Goal: Find specific fact: Find specific fact

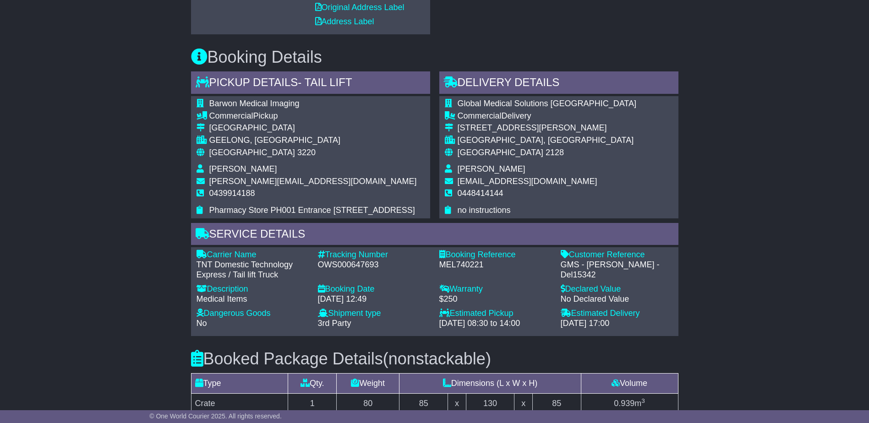
scroll to position [504, 0]
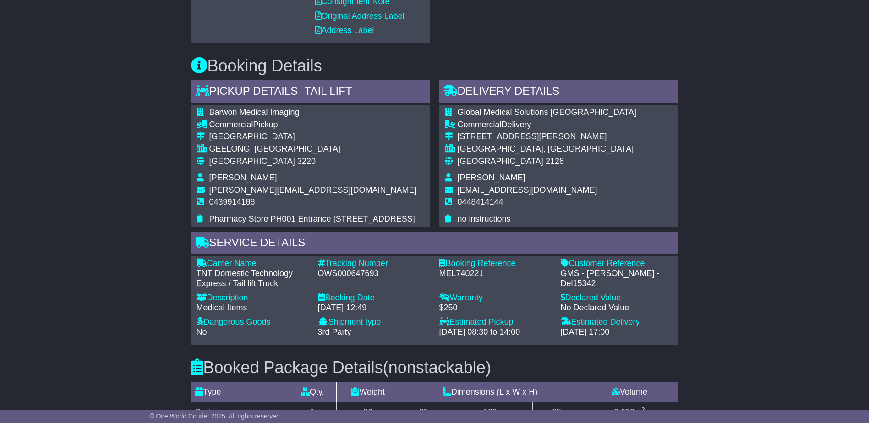
drag, startPoint x: 395, startPoint y: 224, endPoint x: 401, endPoint y: 222, distance: 6.2
click at [395, 224] on td "Pharmacy Store PH001 Entrance 8 Swanston Street" at bounding box center [313, 219] width 208 height 10
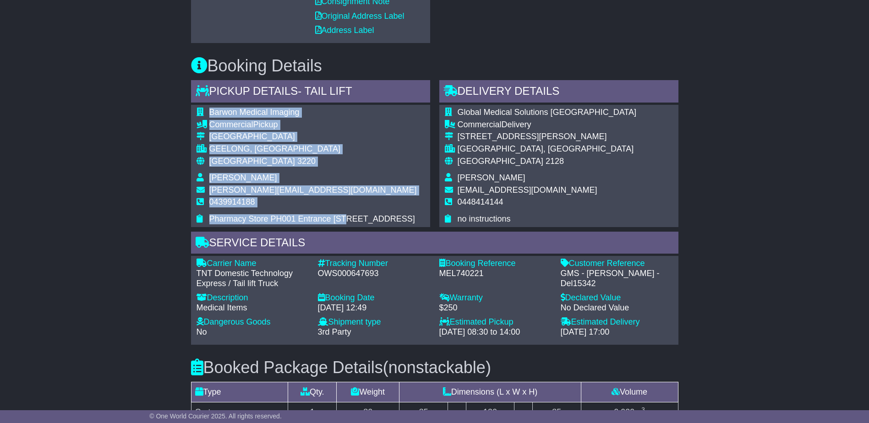
drag, startPoint x: 390, startPoint y: 217, endPoint x: 343, endPoint y: 217, distance: 47.7
click at [343, 217] on div "Barwon Medical Imaging Commercial Pickup Bellerine Street GEELONG, VIC Australi…" at bounding box center [310, 166] width 239 height 122
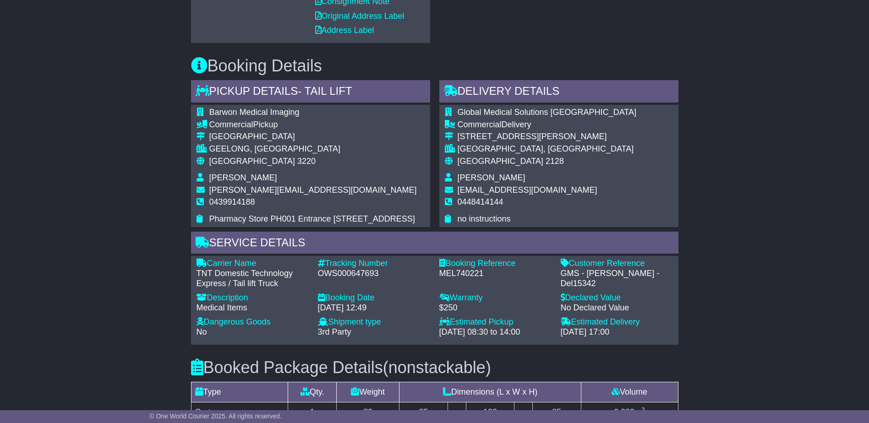
drag, startPoint x: 343, startPoint y: 217, endPoint x: 338, endPoint y: 223, distance: 7.5
click at [339, 223] on span "Pharmacy Store PH001 Entrance 8 Swanston Street" at bounding box center [312, 218] width 206 height 9
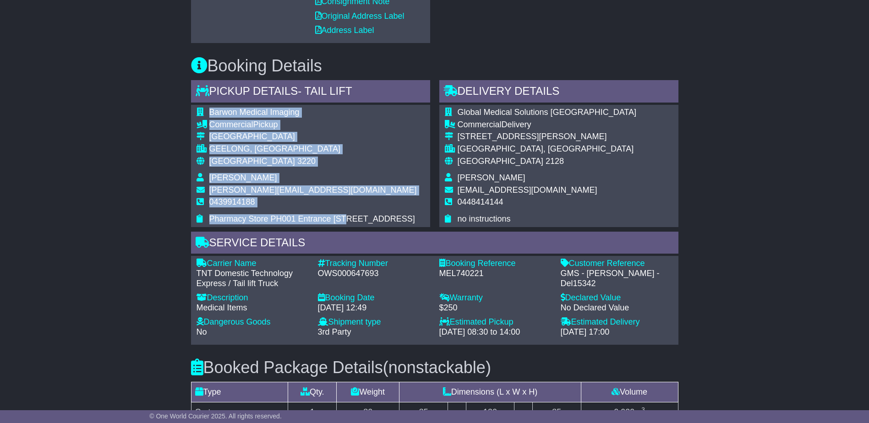
drag, startPoint x: 352, startPoint y: 220, endPoint x: 398, endPoint y: 220, distance: 46.3
click at [398, 220] on div "Barwon Medical Imaging Commercial Pickup Bellerine Street GEELONG, VIC Australi…" at bounding box center [310, 166] width 239 height 122
click at [392, 220] on div "Barwon Medical Imaging Commercial Pickup Bellerine Street GEELONG, VIC Australi…" at bounding box center [310, 166] width 239 height 122
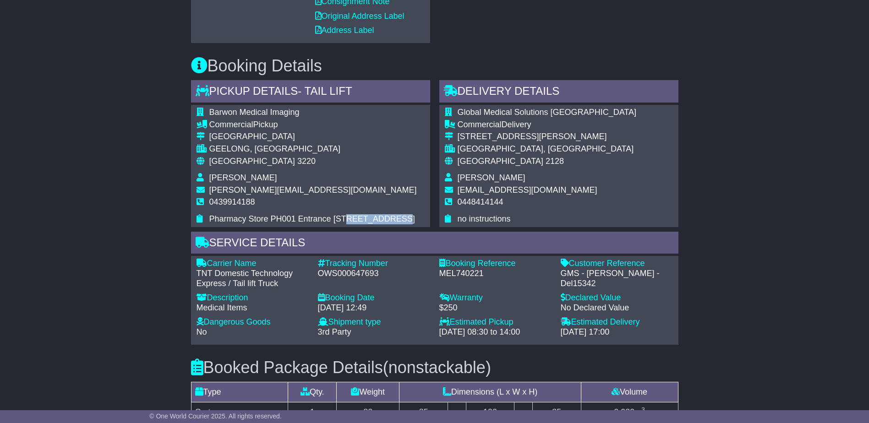
click at [396, 220] on div "Barwon Medical Imaging Commercial Pickup Bellerine Street GEELONG, VIC Australi…" at bounding box center [310, 166] width 239 height 122
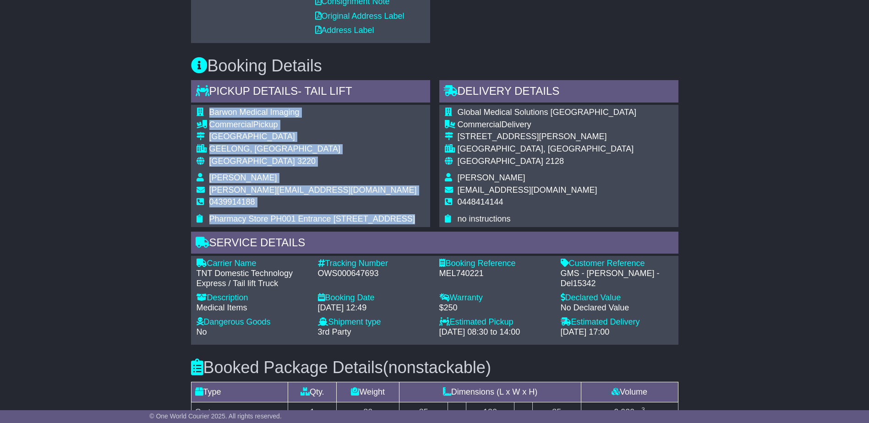
click at [397, 220] on span "Pharmacy Store PH001 Entrance 8 Swanston Street" at bounding box center [312, 218] width 206 height 9
drag, startPoint x: 397, startPoint y: 220, endPoint x: 385, endPoint y: 224, distance: 12.8
copy span "8 Swanston Street"
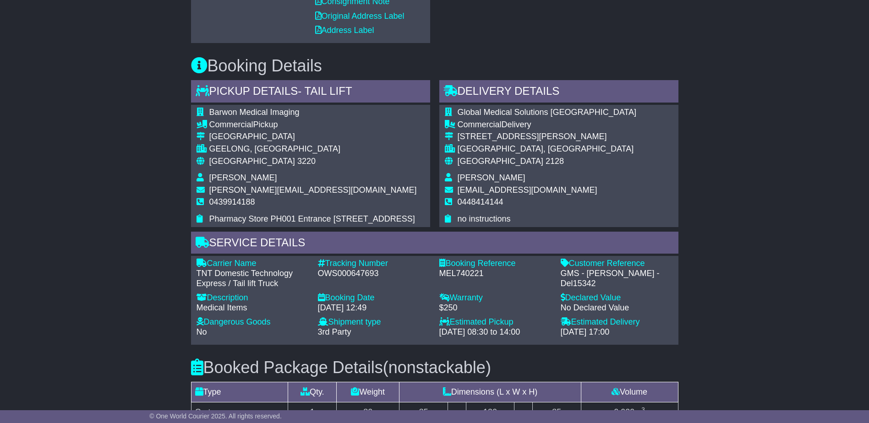
click at [272, 130] on div "Commercial Pickup" at bounding box center [313, 125] width 208 height 10
drag, startPoint x: 267, startPoint y: 136, endPoint x: 179, endPoint y: 123, distance: 88.9
click at [179, 123] on div "Email Download Tracking Pricing Insurance" at bounding box center [434, 149] width 869 height 1049
drag, startPoint x: 179, startPoint y: 123, endPoint x: 216, endPoint y: 132, distance: 37.8
click at [216, 132] on div "Bellerine Street" at bounding box center [313, 137] width 208 height 10
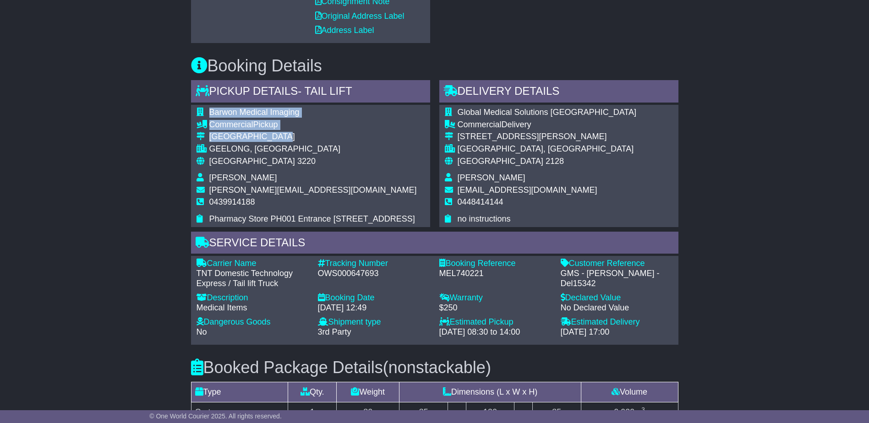
click at [222, 139] on div "Bellerine Street" at bounding box center [313, 137] width 208 height 10
click at [222, 138] on div "Bellerine Street" at bounding box center [313, 137] width 208 height 10
click at [223, 139] on div "Bellerine Street" at bounding box center [313, 137] width 208 height 10
copy tbody "Bellerine Street"
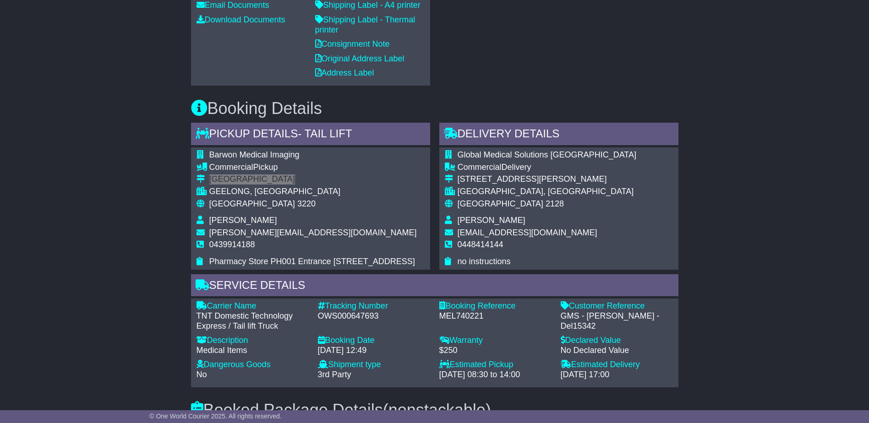
scroll to position [458, 0]
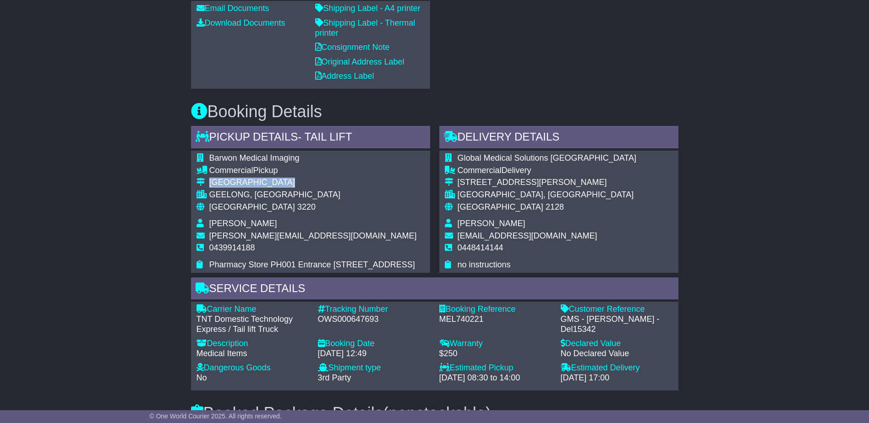
click at [321, 188] on div "Bellerine Street" at bounding box center [313, 183] width 208 height 10
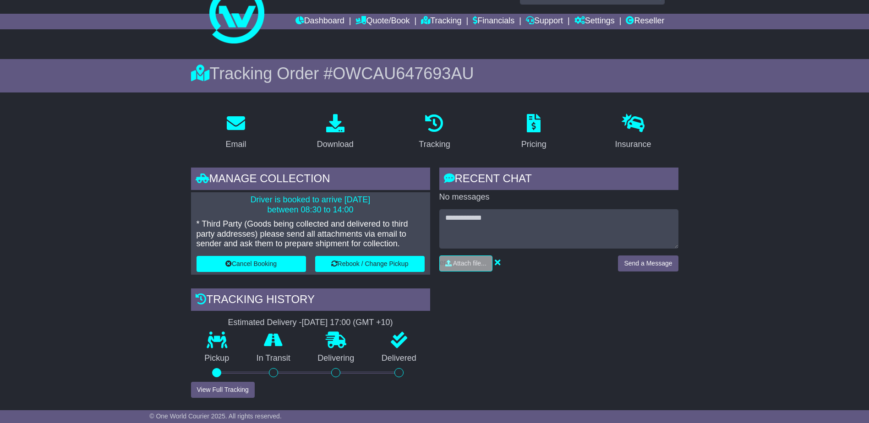
scroll to position [0, 0]
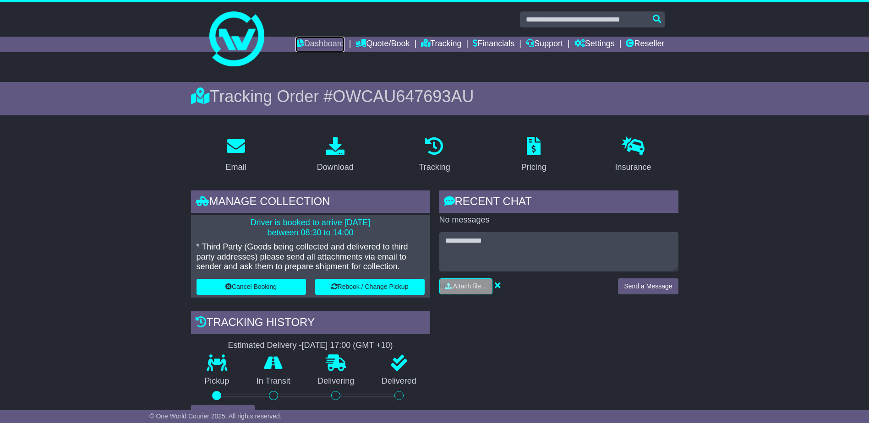
click at [322, 42] on link "Dashboard" at bounding box center [320, 45] width 49 height 16
